Goal: Task Accomplishment & Management: Manage account settings

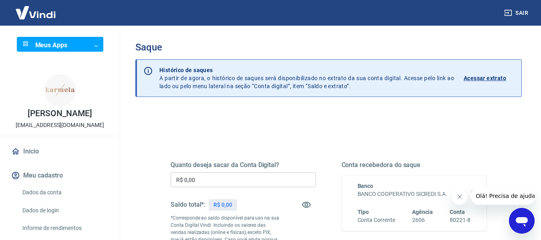
scroll to position [80, 0]
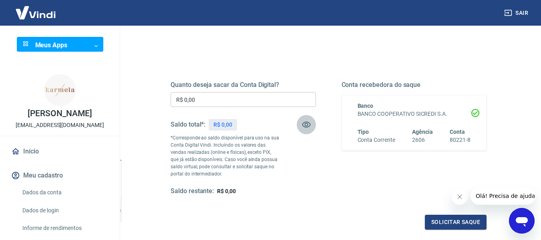
click at [309, 126] on icon "button" at bounding box center [306, 125] width 9 height 6
click at [309, 126] on icon "button" at bounding box center [306, 125] width 9 height 8
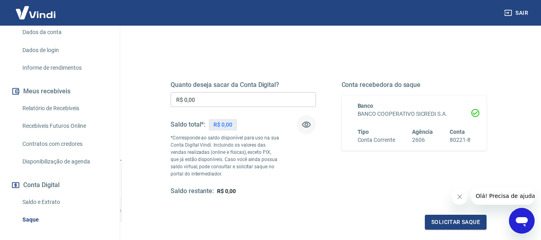
drag, startPoint x: 32, startPoint y: 196, endPoint x: 38, endPoint y: 193, distance: 7.0
click at [32, 196] on link "Saldo e Extrato" at bounding box center [64, 202] width 91 height 16
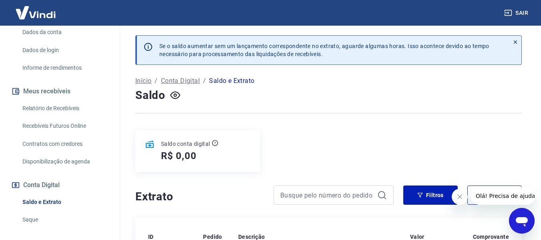
scroll to position [120, 0]
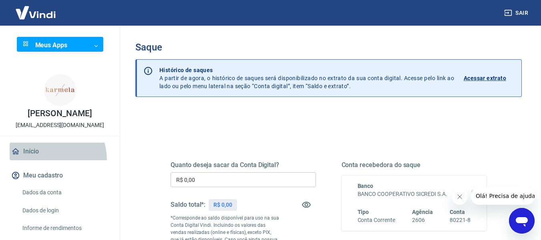
click at [44, 160] on link "Início" at bounding box center [60, 152] width 100 height 18
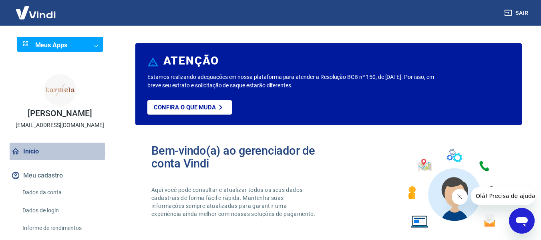
click at [41, 151] on link "Início" at bounding box center [60, 152] width 100 height 18
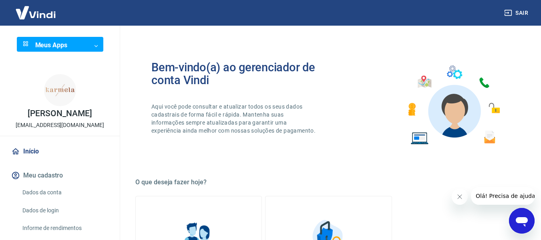
scroll to position [40, 0]
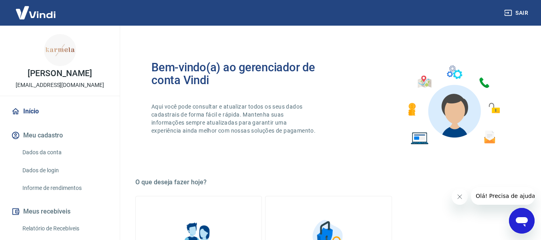
click at [37, 133] on button "Meu cadastro" at bounding box center [60, 136] width 100 height 18
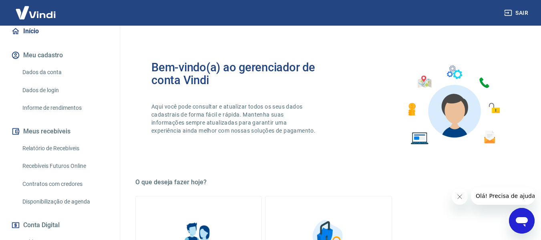
scroll to position [160, 0]
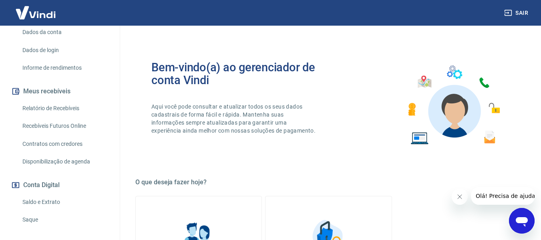
click at [43, 202] on link "Saldo e Extrato" at bounding box center [64, 202] width 91 height 16
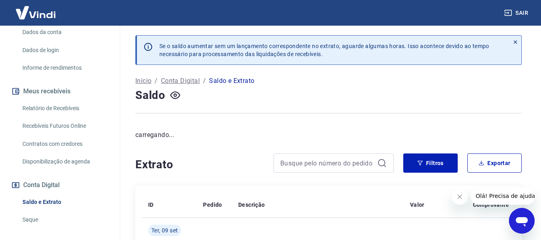
scroll to position [80, 0]
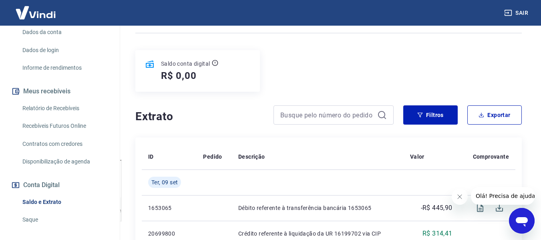
click at [33, 217] on link "Saque" at bounding box center [64, 219] width 91 height 16
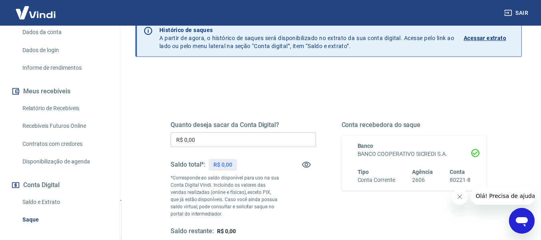
scroll to position [120, 0]
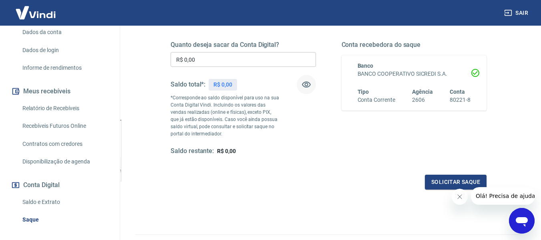
click at [307, 83] on icon "button" at bounding box center [306, 85] width 9 height 6
click at [307, 83] on icon "button" at bounding box center [306, 85] width 9 height 8
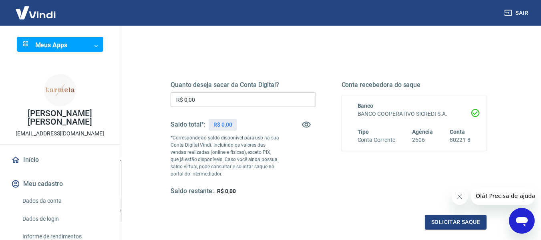
scroll to position [160, 0]
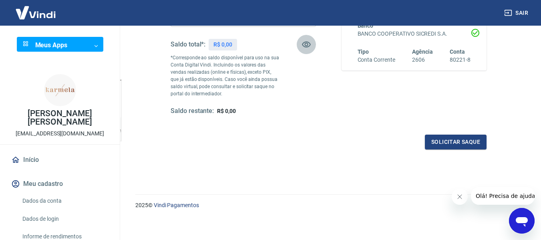
click at [304, 42] on icon "button" at bounding box center [306, 45] width 9 height 6
click at [304, 42] on icon "button" at bounding box center [306, 45] width 9 height 8
